Goal: Task Accomplishment & Management: Complete application form

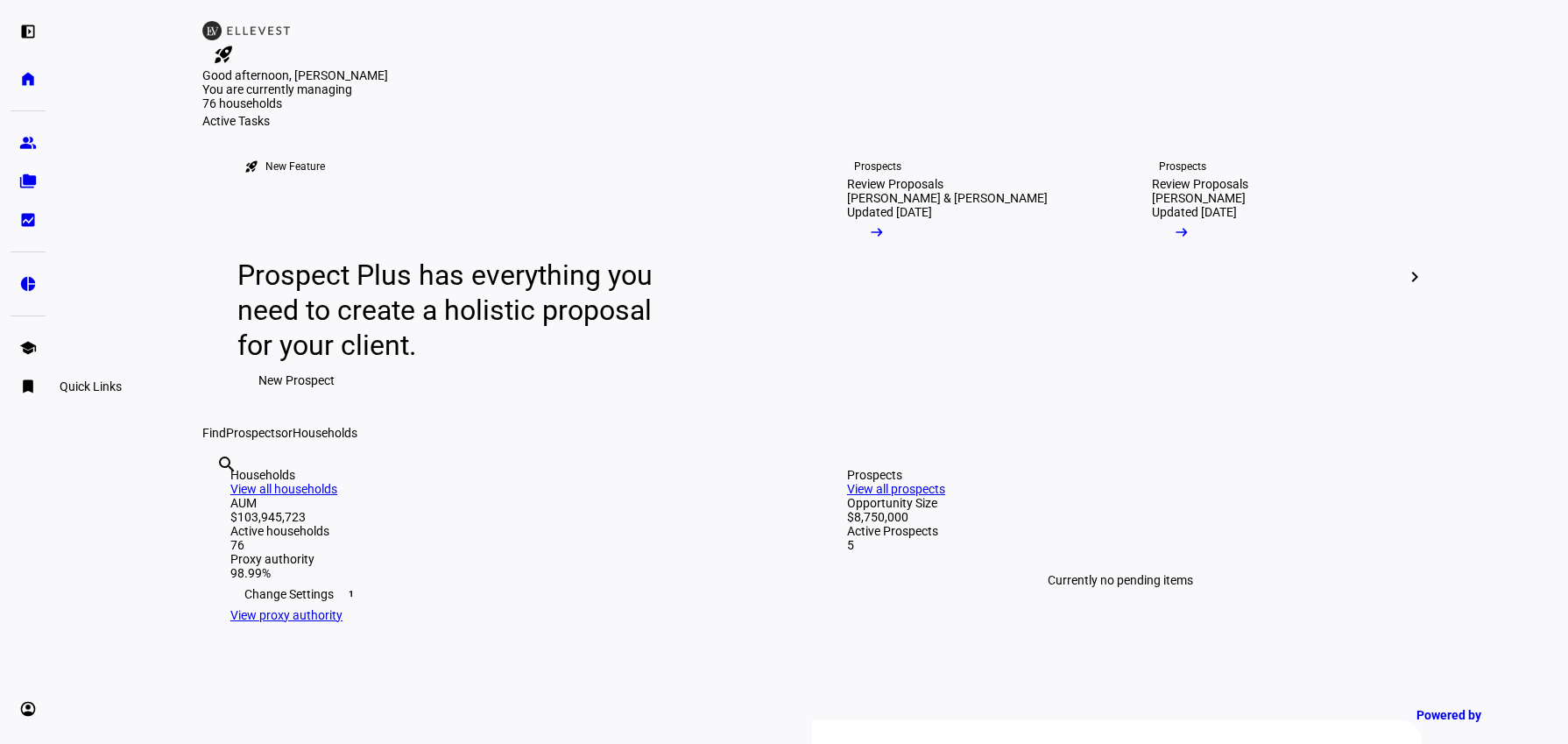
click at [27, 381] on eth-mat-symbol "bookmark" at bounding box center [29, 386] width 18 height 18
click at [125, 339] on li "Quick Links" at bounding box center [128, 340] width 210 height 35
click at [105, 343] on li "Quick Links" at bounding box center [128, 340] width 210 height 35
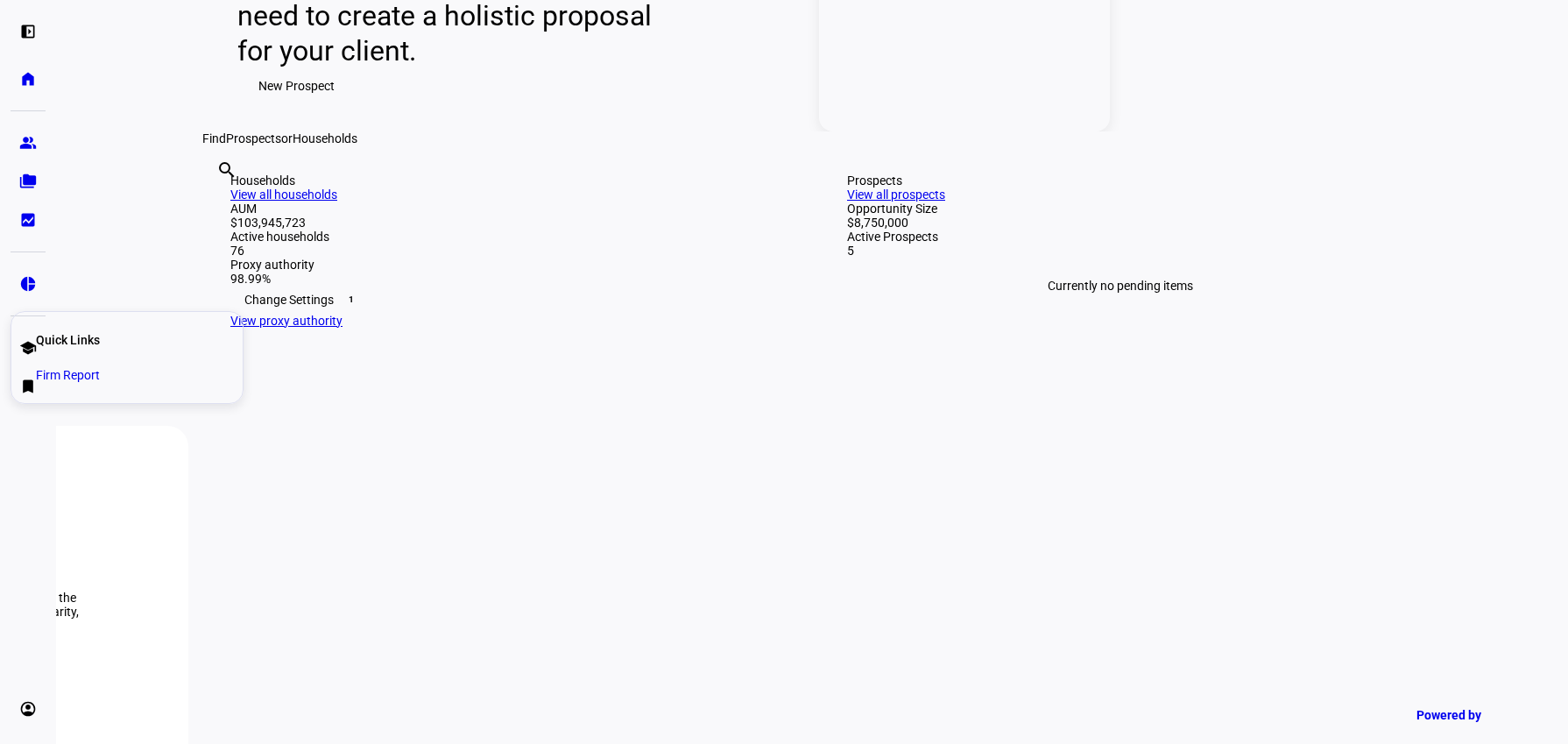
scroll to position [591, 0]
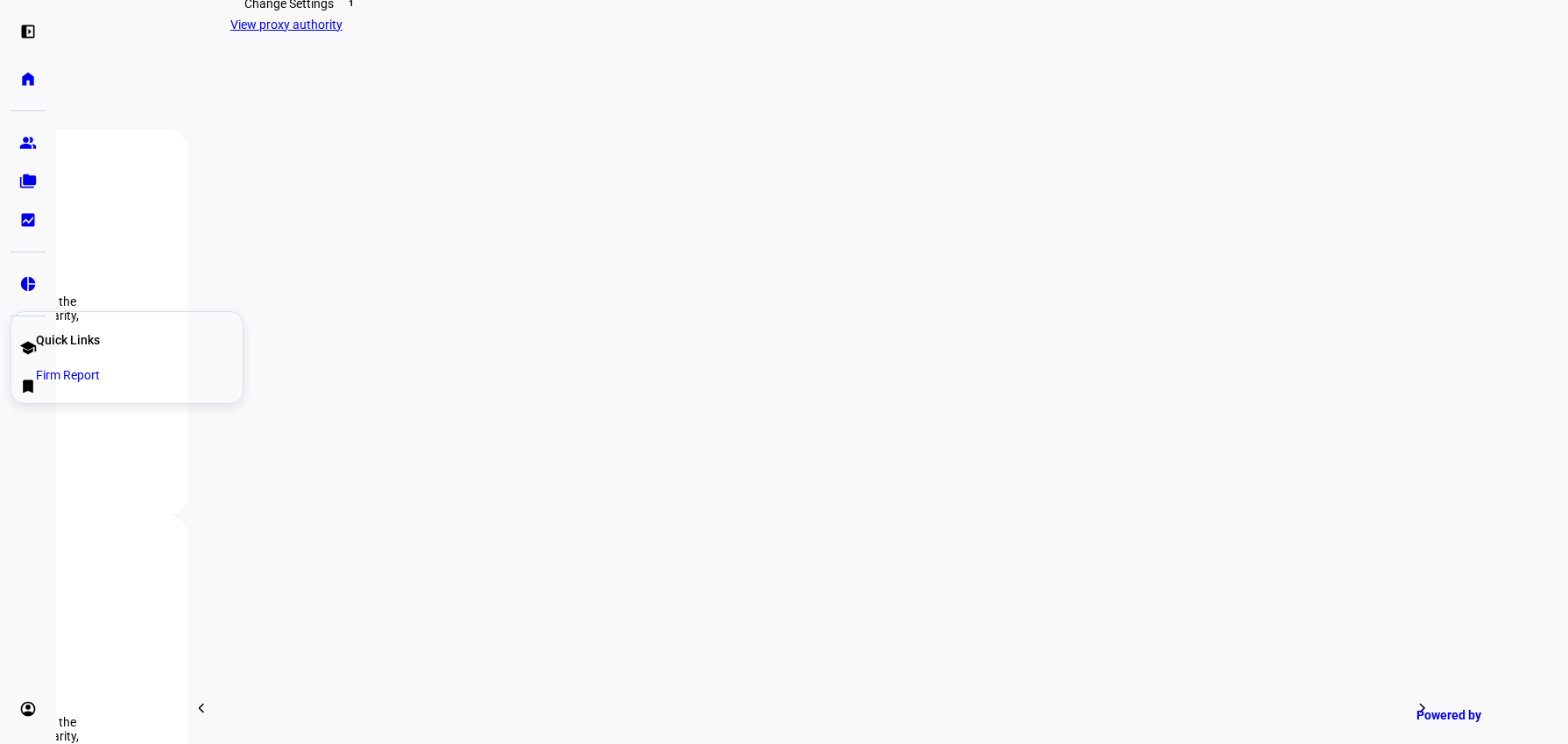
click at [973, 459] on div "rocket_launch Product Updates The latest features and improvements Powered by L…" at bounding box center [812, 699] width 1219 height 2538
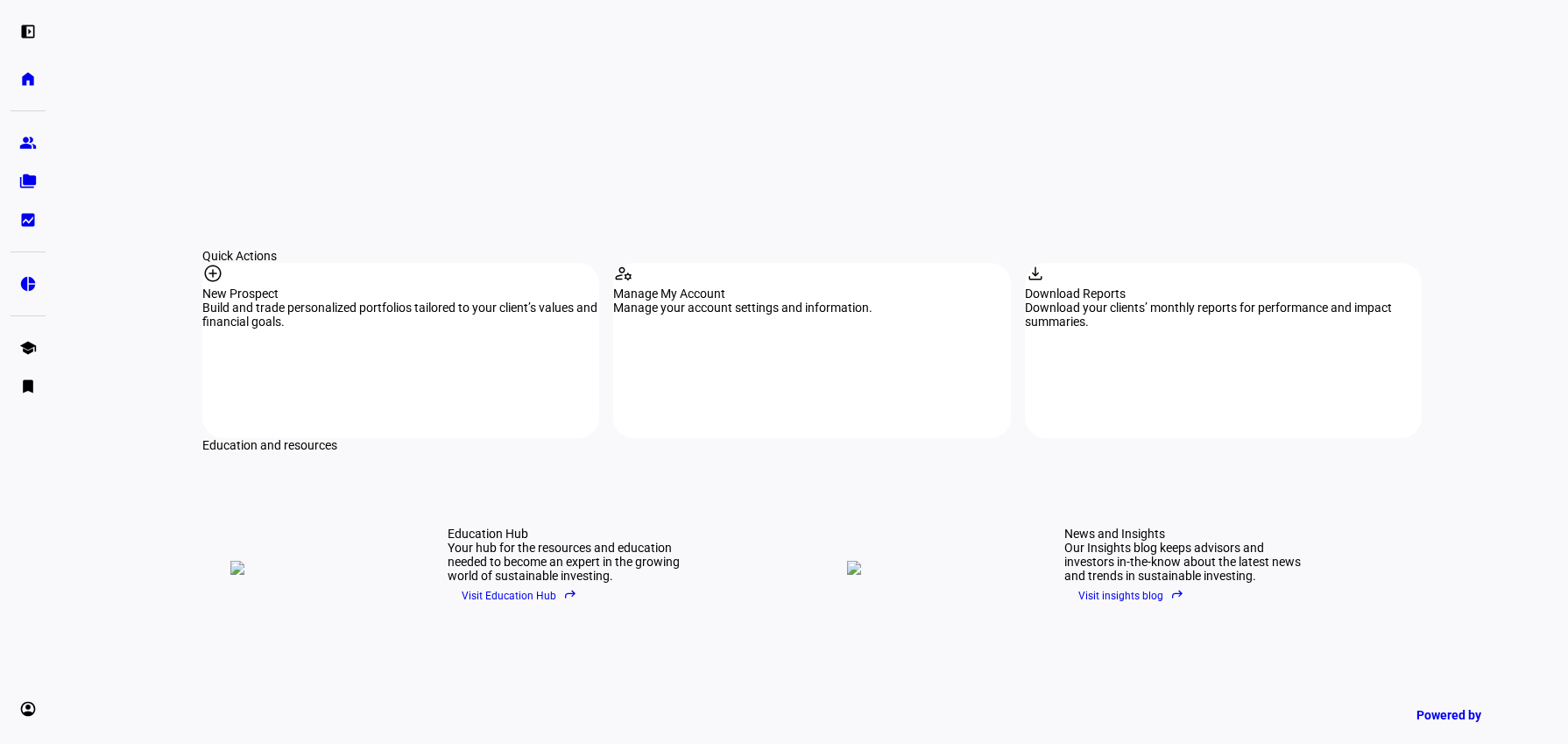
scroll to position [1171, 0]
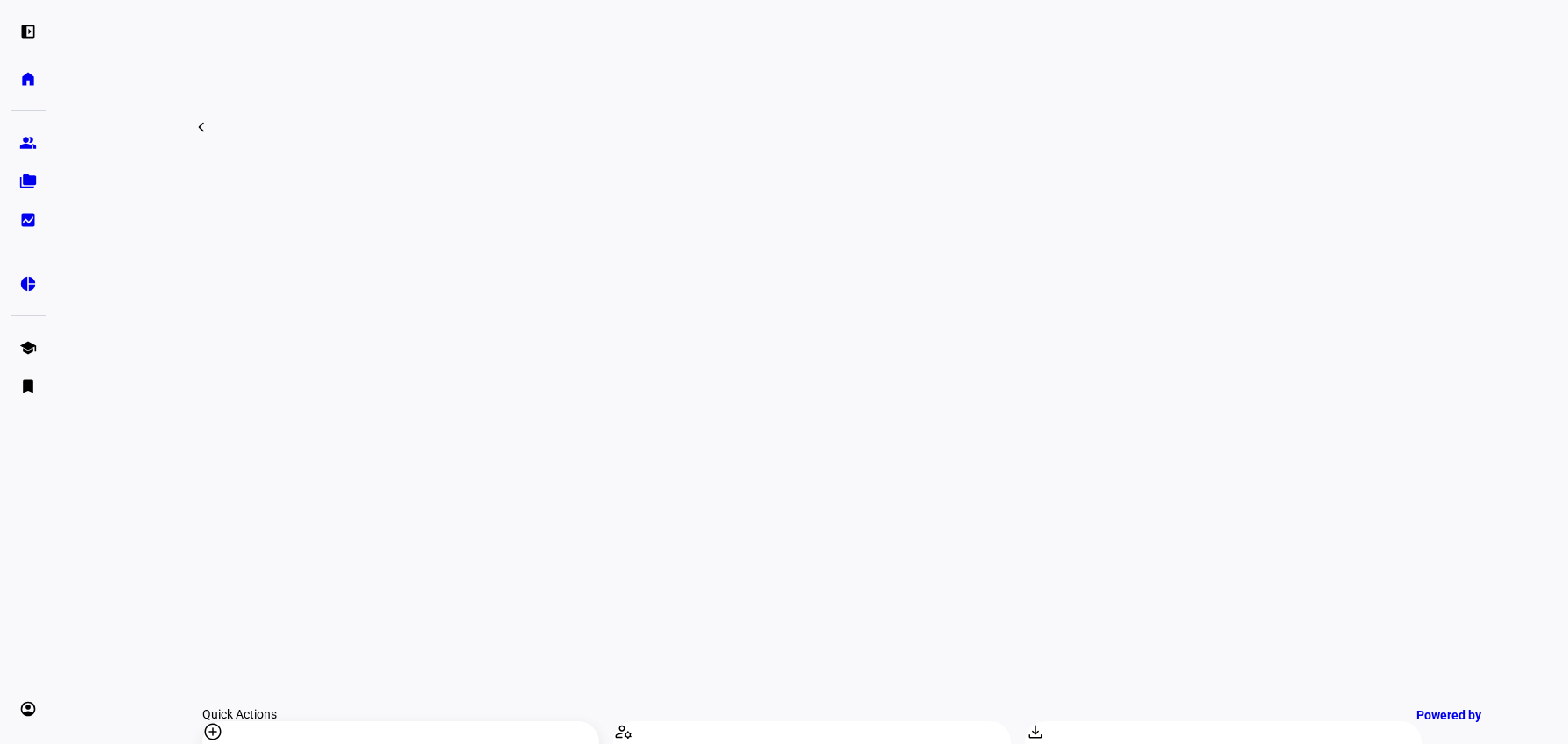
click at [224, 721] on mat-icon "add_circle" at bounding box center [213, 732] width 21 height 21
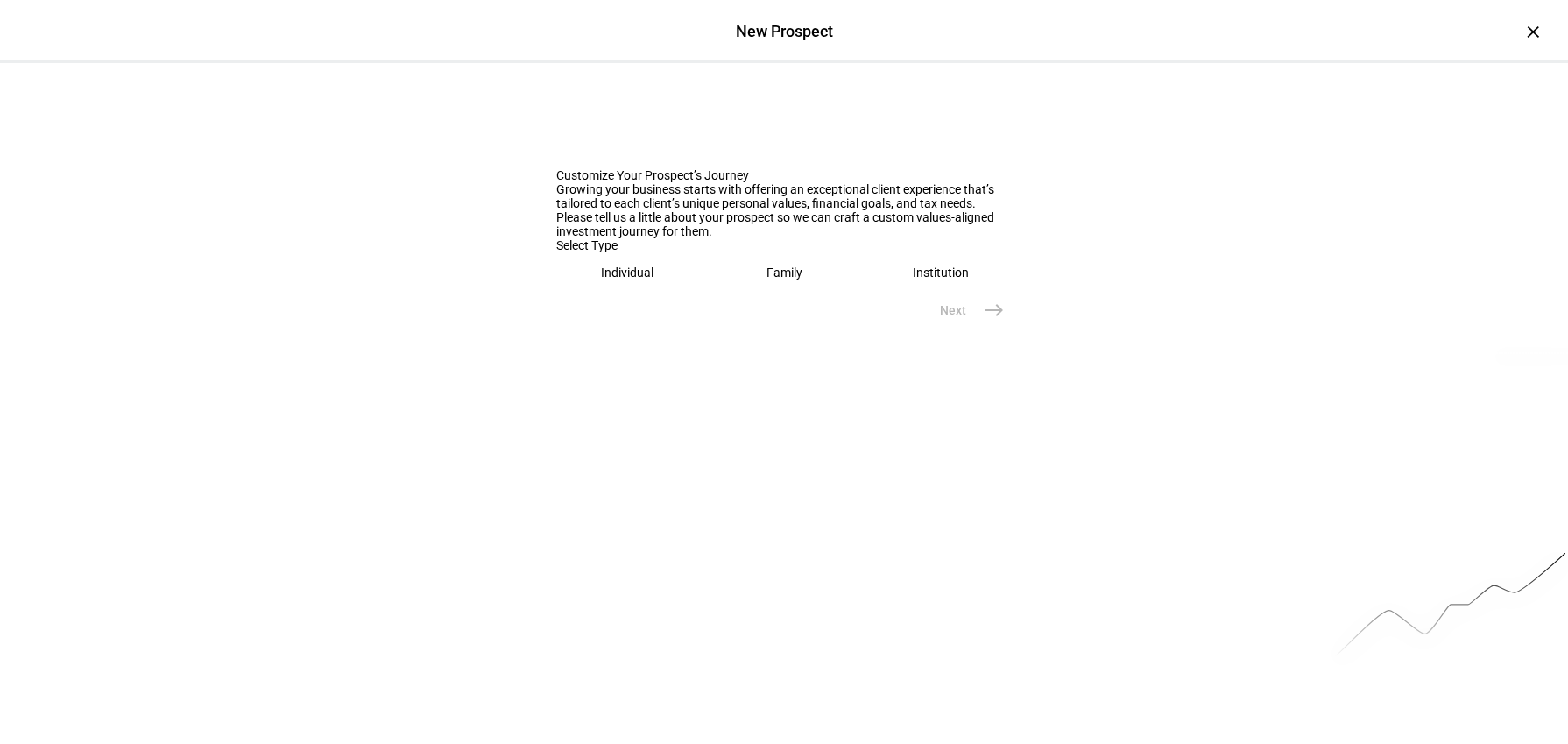
click at [615, 279] on div "Individual" at bounding box center [627, 273] width 53 height 14
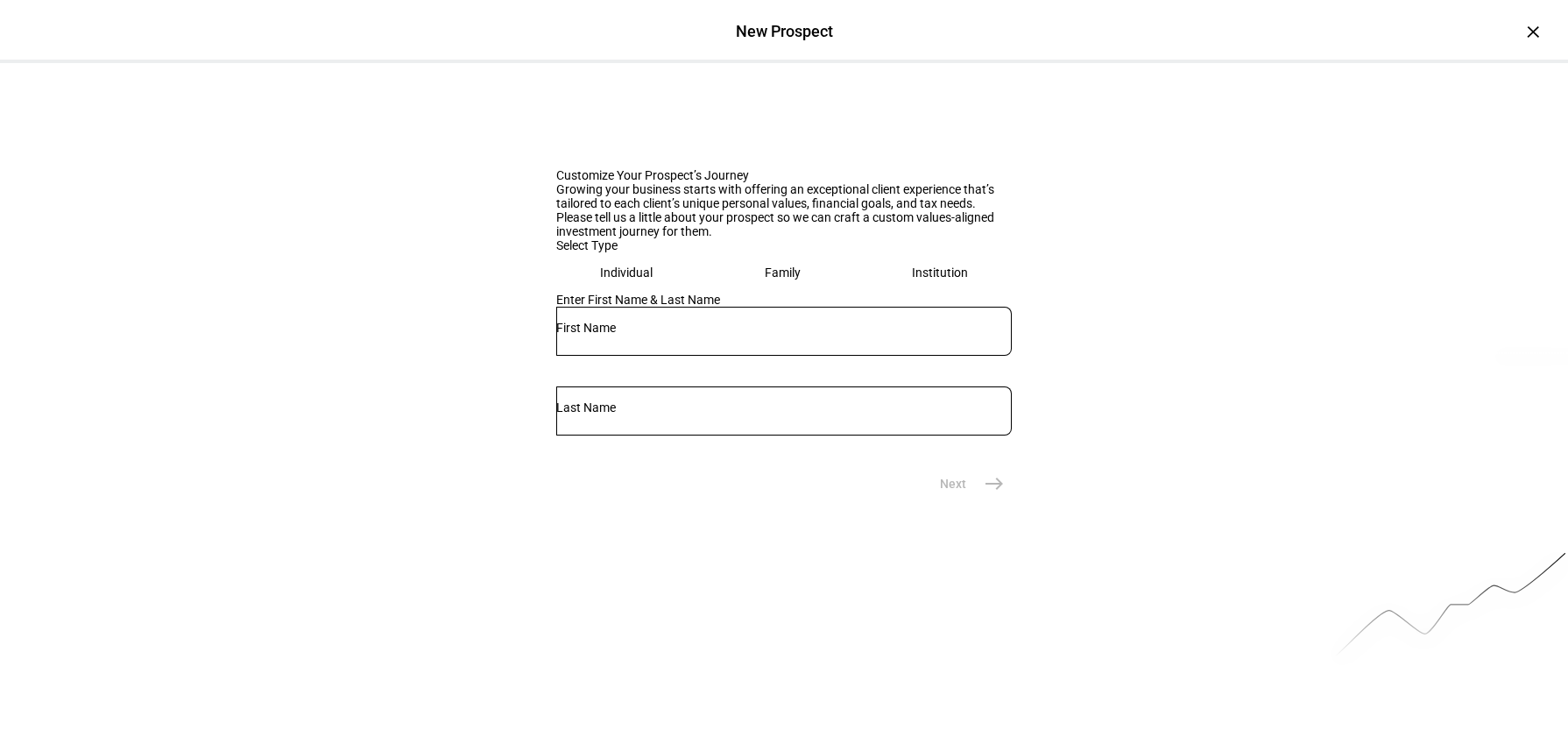
click at [709, 335] on input "text" at bounding box center [784, 328] width 456 height 14
type input "[PERSON_NAME]"
click at [1002, 494] on mat-icon "east" at bounding box center [994, 484] width 21 height 21
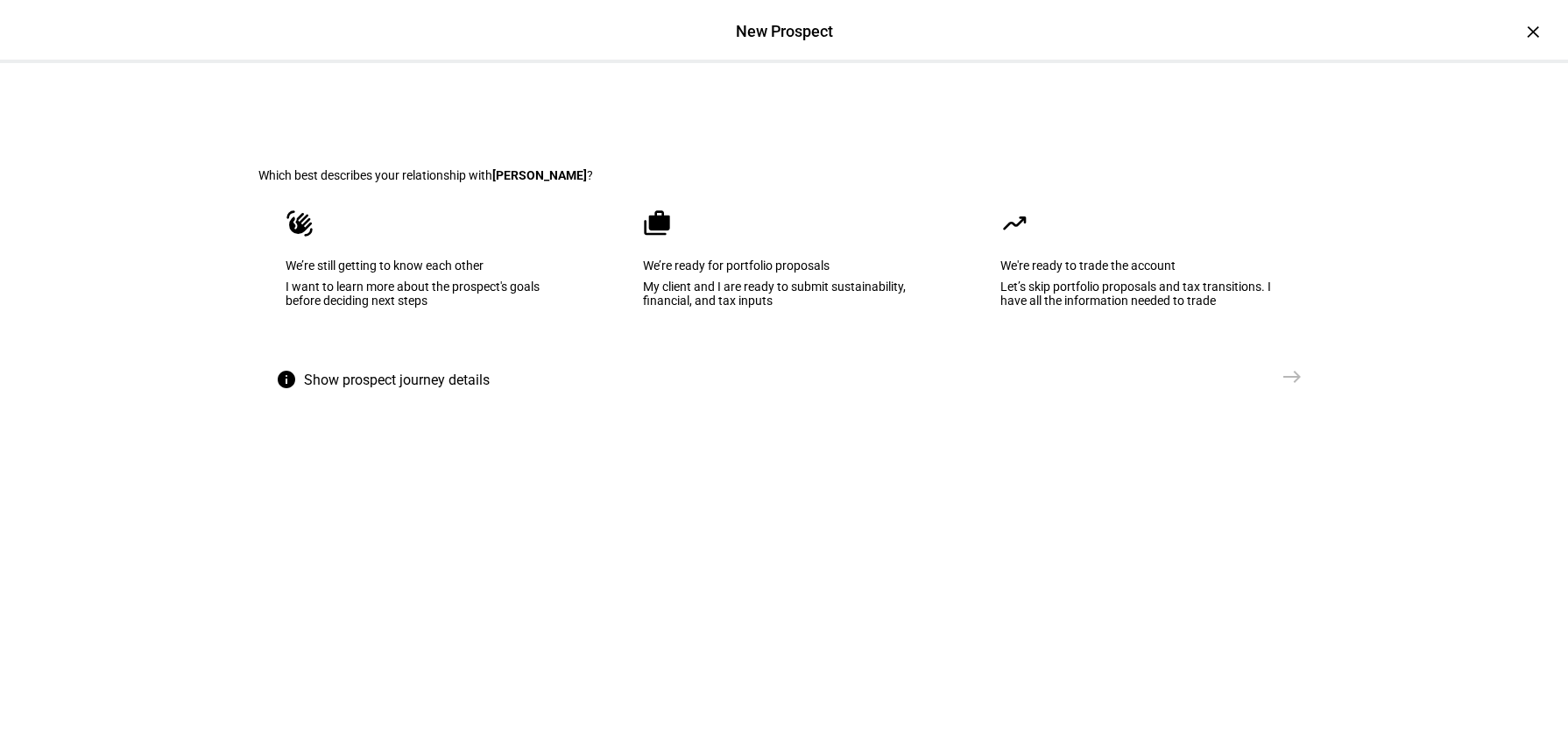
click at [524, 308] on div "I want to learn more about the prospect's goals before deciding next steps" at bounding box center [426, 293] width 282 height 28
click at [1292, 387] on mat-icon "east" at bounding box center [1292, 377] width 21 height 21
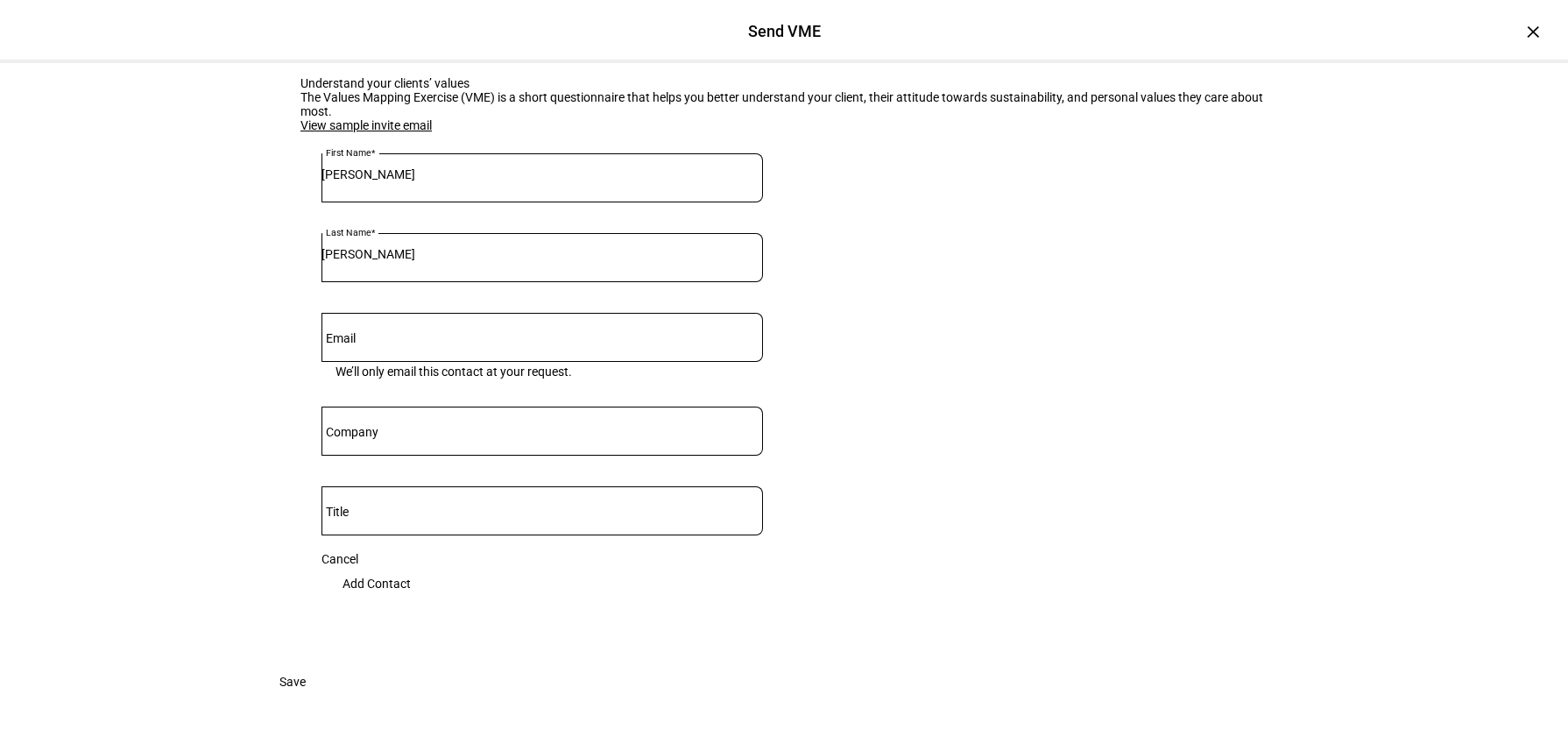
scroll to position [273, 0]
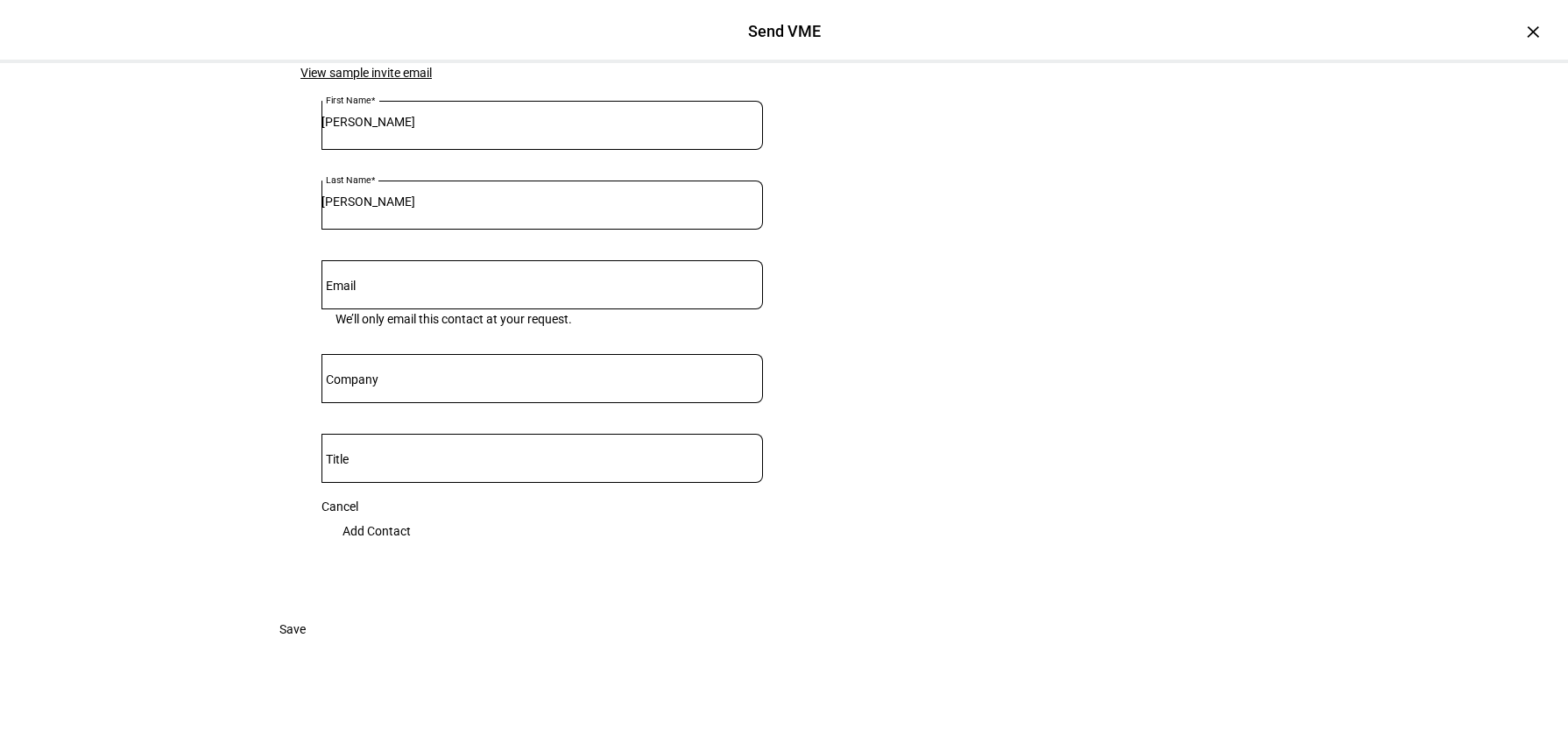
click at [306, 647] on span "Save" at bounding box center [292, 629] width 26 height 35
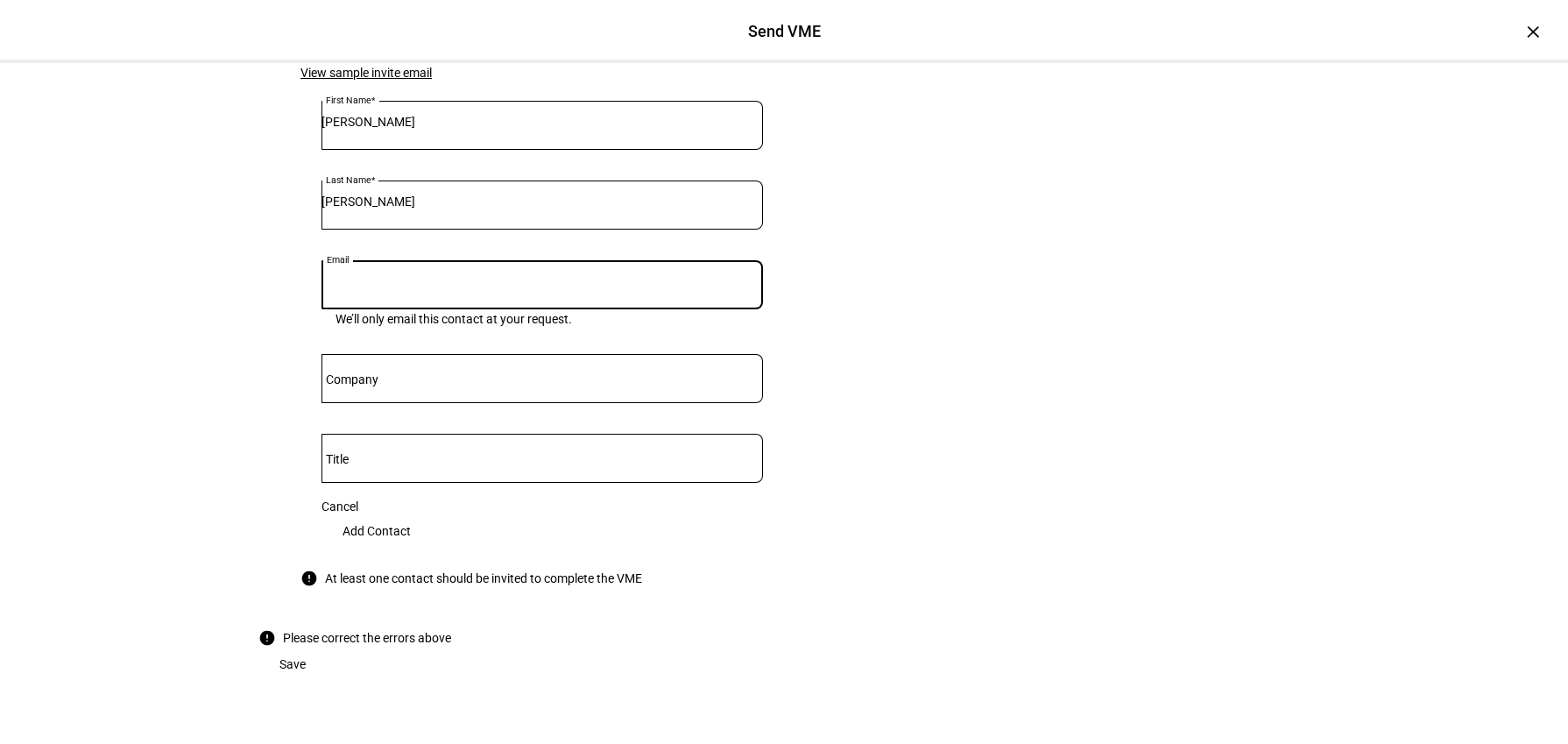
click at [549, 288] on input "Email" at bounding box center [542, 281] width 442 height 14
paste input "[EMAIL_ADDRESS][PERSON_NAME][DOMAIN_NAME]"
type input "[EMAIL_ADDRESS][PERSON_NAME][DOMAIN_NAME]"
click at [411, 549] on span "Add Contact" at bounding box center [376, 531] width 69 height 35
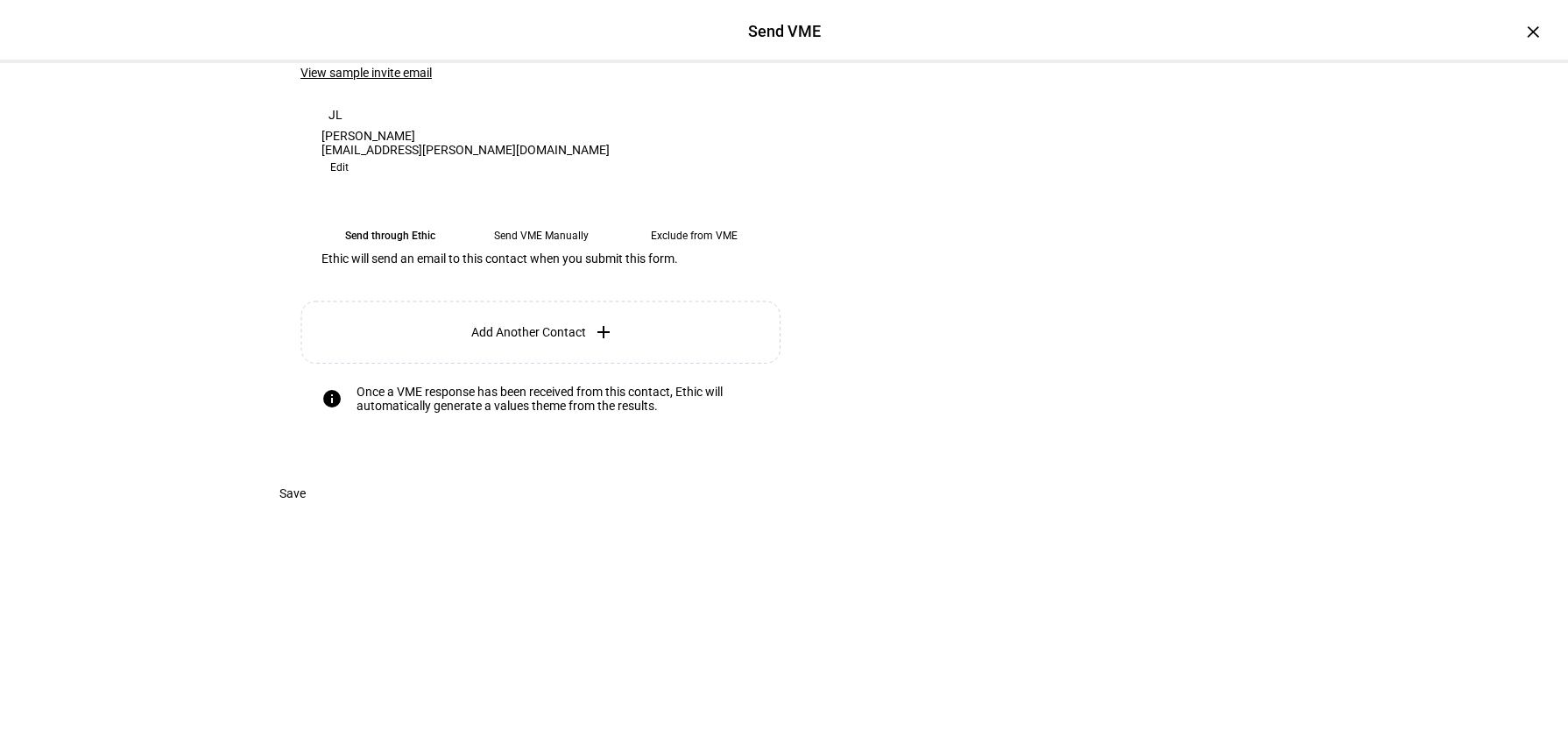
click at [557, 252] on eth-mega-radio-button "Send VME Manually" at bounding box center [541, 236] width 138 height 31
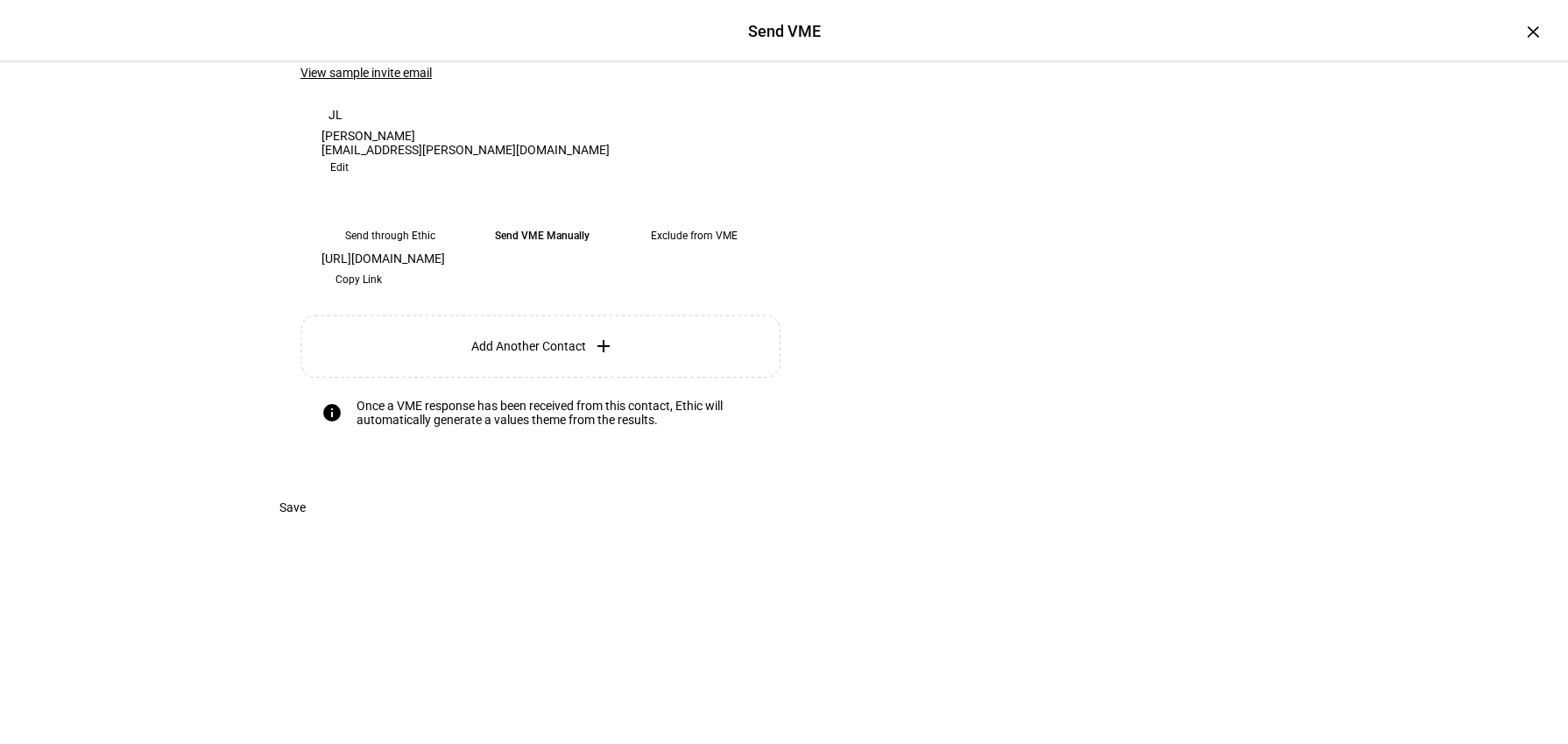
click at [382, 293] on span "Copy Link" at bounding box center [359, 279] width 46 height 28
